Goal: Find specific page/section: Find specific page/section

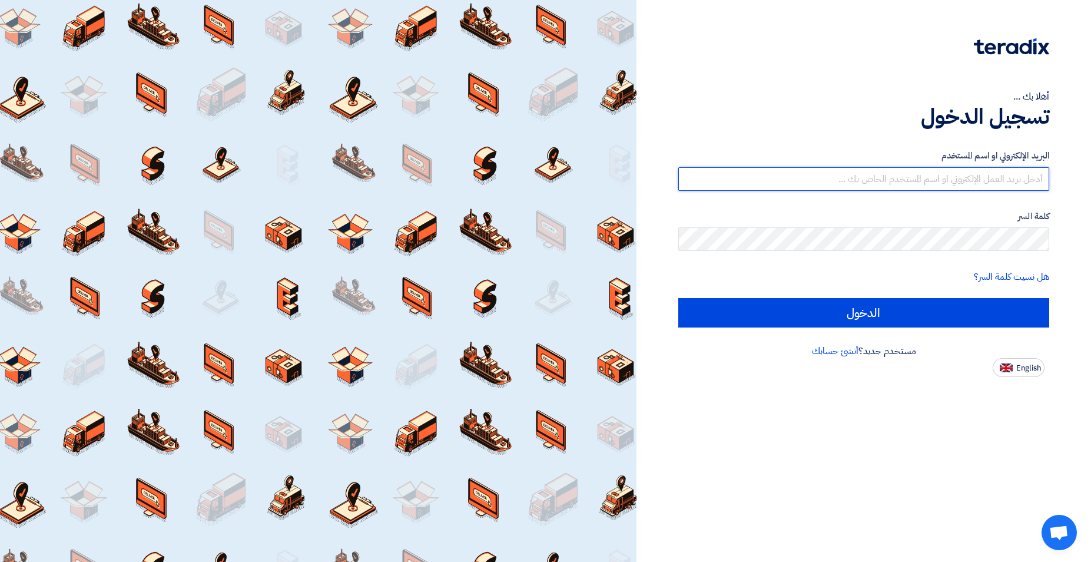
click at [879, 172] on input "text" at bounding box center [863, 179] width 371 height 24
click at [881, 187] on input "text" at bounding box center [863, 179] width 371 height 24
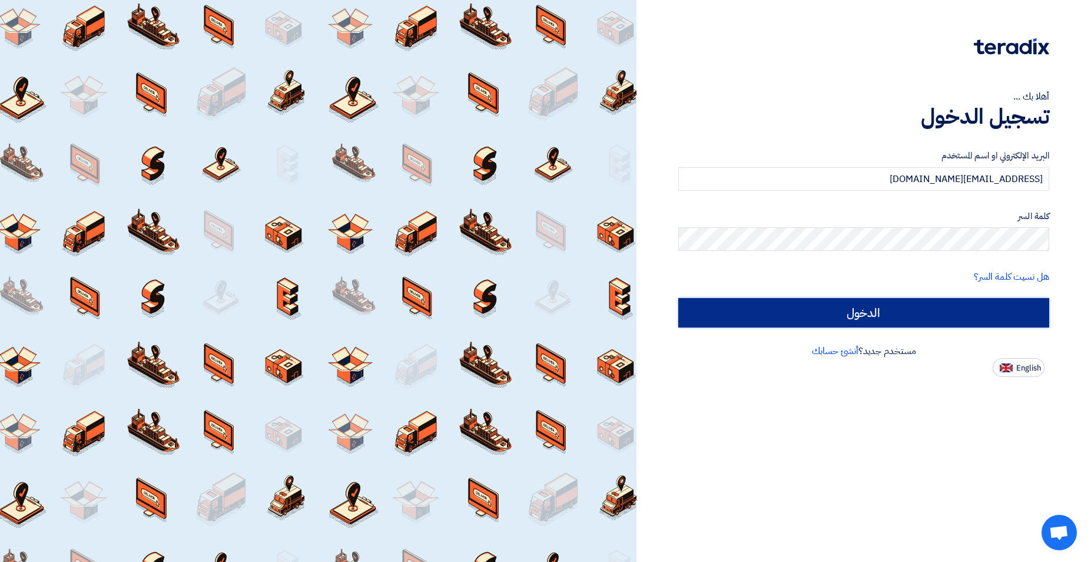
click at [874, 314] on input "الدخول" at bounding box center [863, 312] width 371 height 29
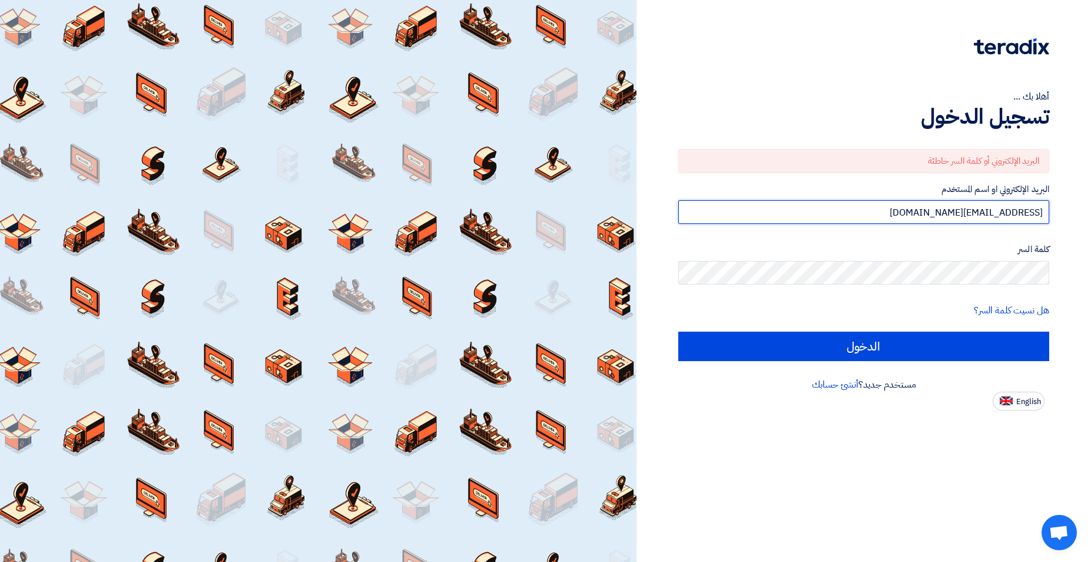
click at [935, 208] on input "essammasho@hotmail.com" at bounding box center [863, 212] width 371 height 24
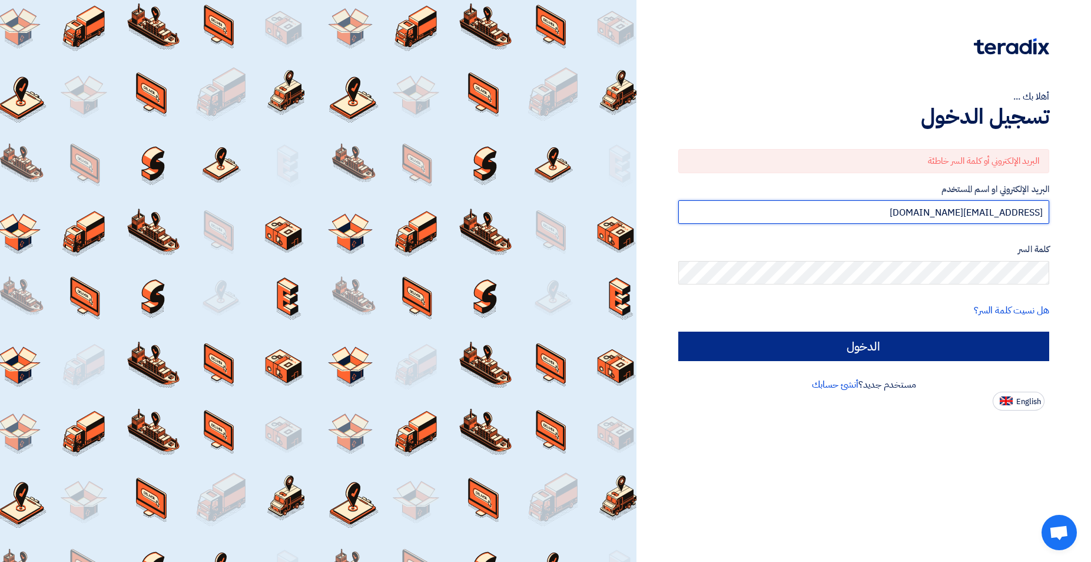
type input "esammasho@hotmail.com"
click at [882, 350] on input "الدخول" at bounding box center [863, 345] width 371 height 29
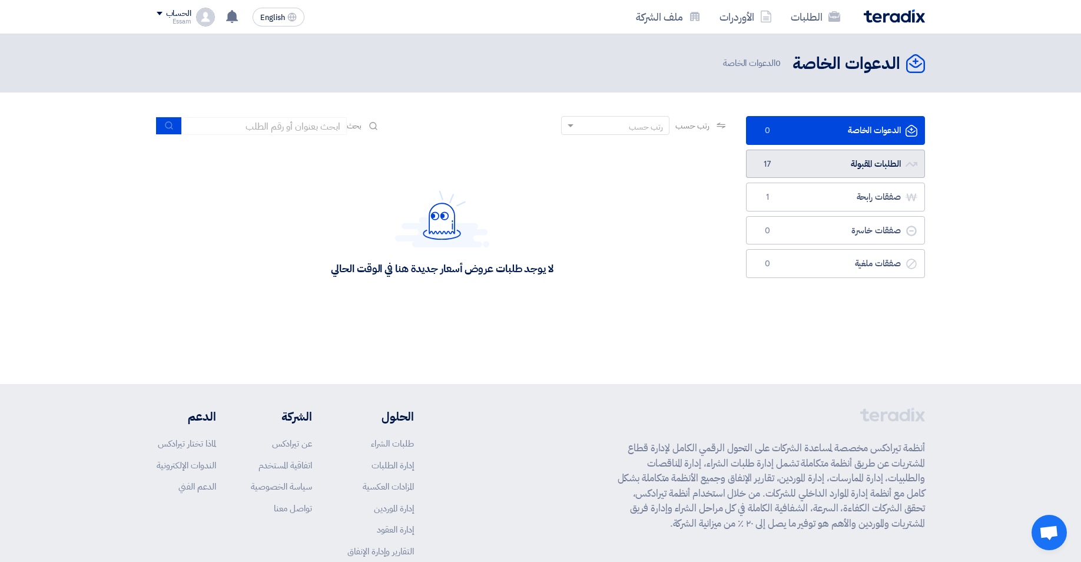
click at [862, 161] on link "الطلبات المقبولة الطلبات المقبولة 17" at bounding box center [835, 164] width 179 height 29
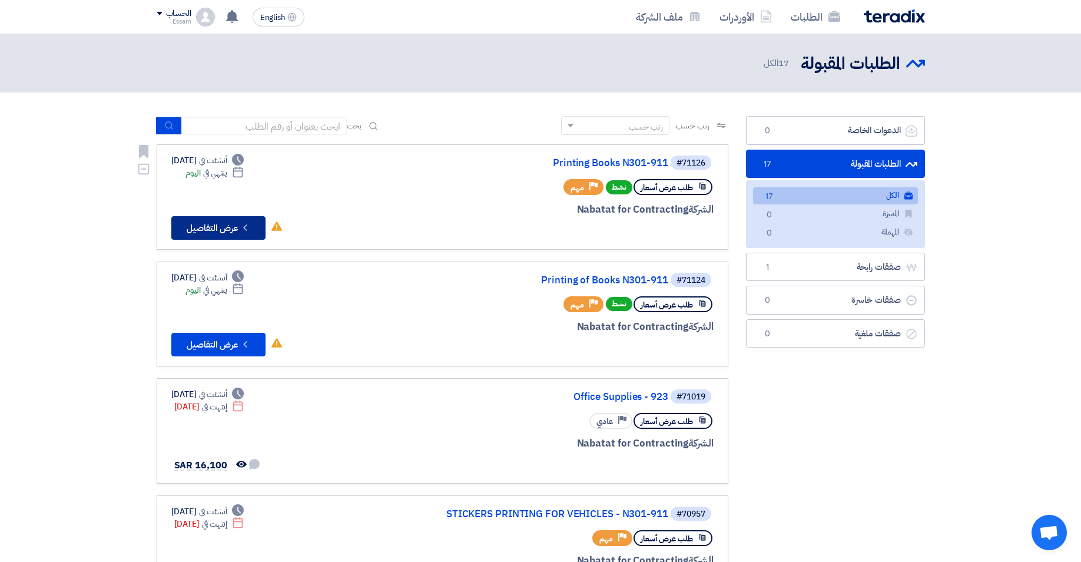
click at [224, 226] on button "Check details عرض التفاصيل" at bounding box center [218, 228] width 94 height 24
